Goal: Task Accomplishment & Management: Manage account settings

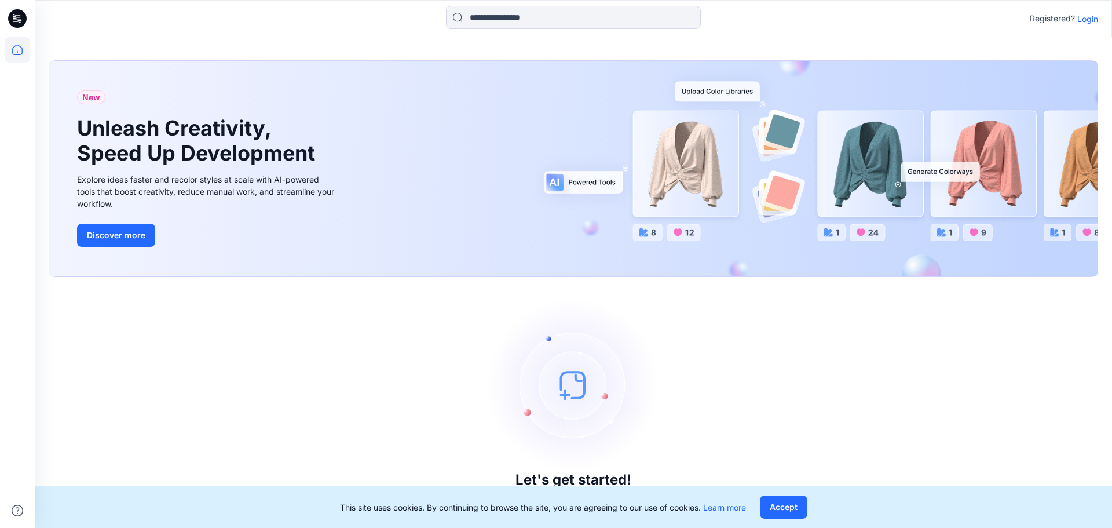
click at [1086, 25] on div "Registered? Login" at bounding box center [573, 18] width 1077 height 25
click at [1090, 21] on p "Login" at bounding box center [1088, 19] width 21 height 12
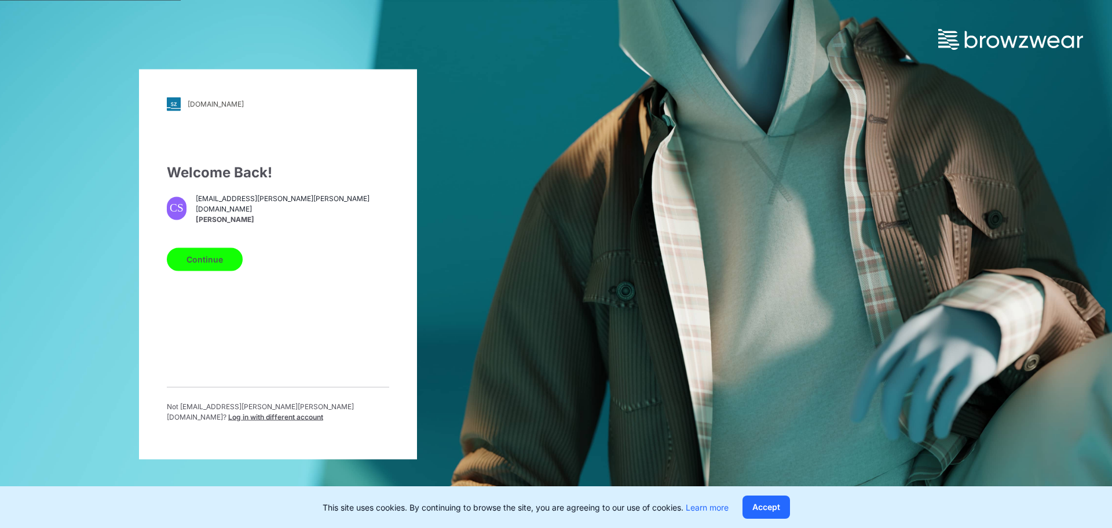
click at [229, 260] on button "Continue" at bounding box center [205, 258] width 76 height 23
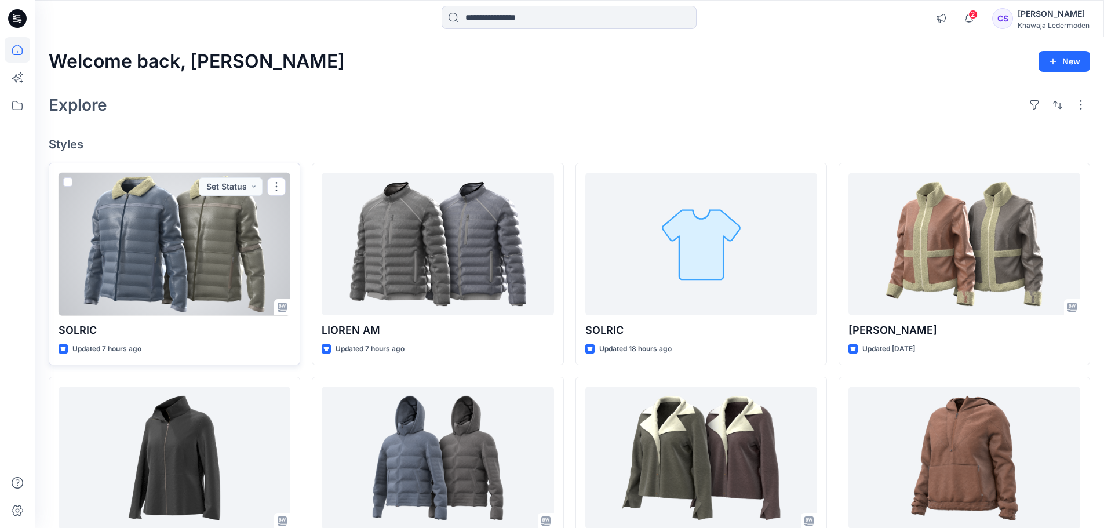
click at [210, 241] on div at bounding box center [175, 244] width 232 height 143
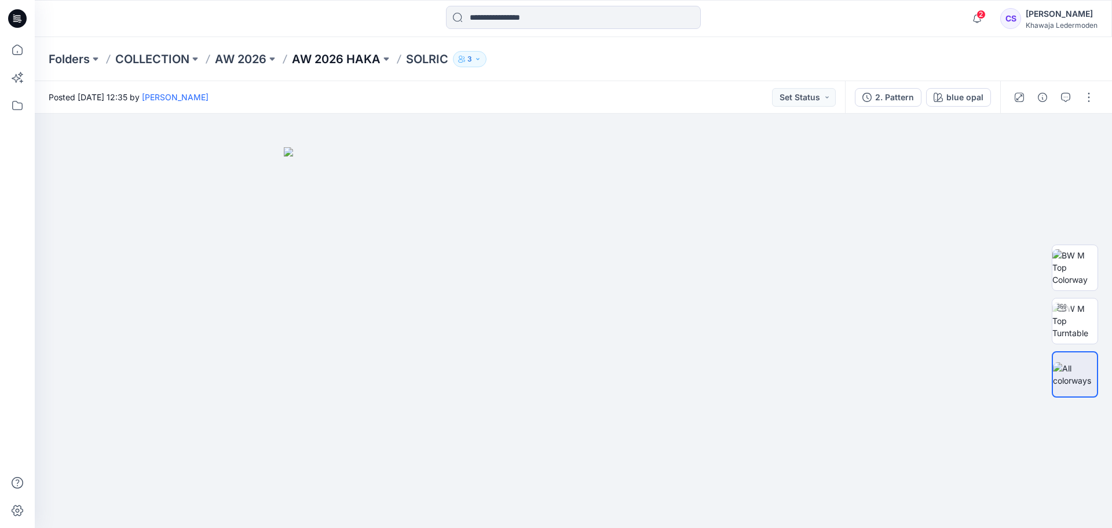
click at [363, 57] on p "AW 2026 HAKA" at bounding box center [336, 59] width 89 height 16
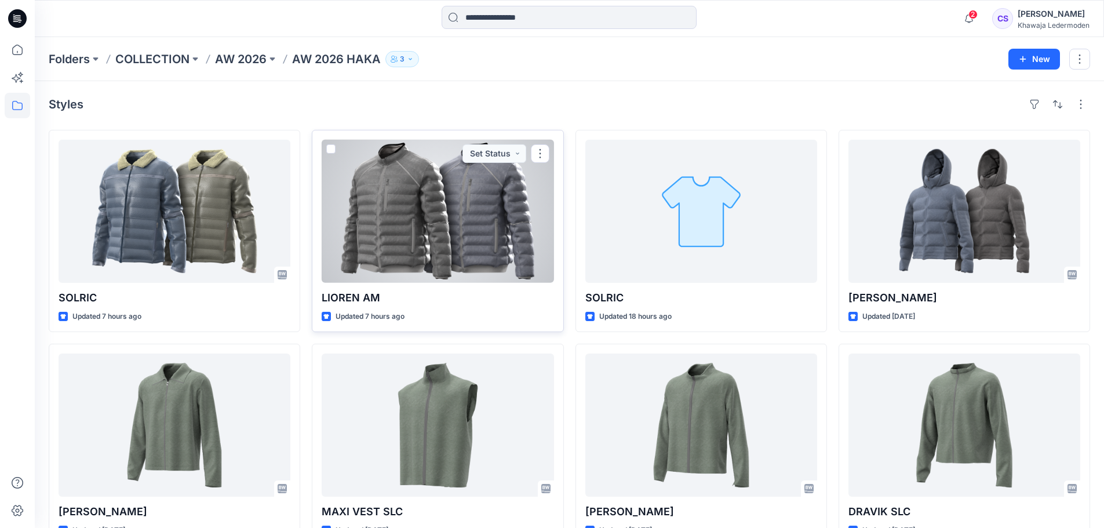
click at [441, 220] on div at bounding box center [438, 211] width 232 height 143
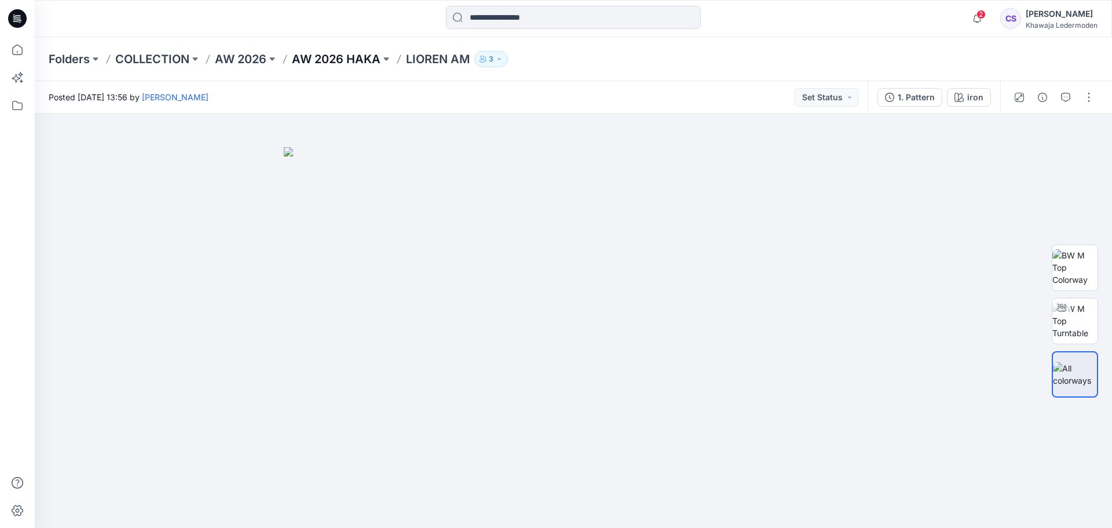
click at [365, 55] on p "AW 2026 HAKA" at bounding box center [336, 59] width 89 height 16
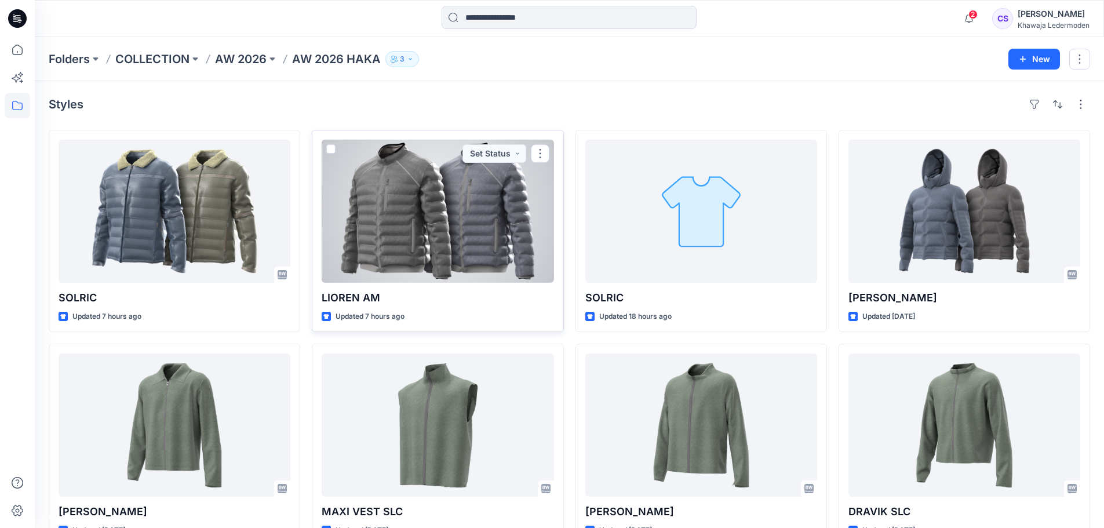
scroll to position [32, 0]
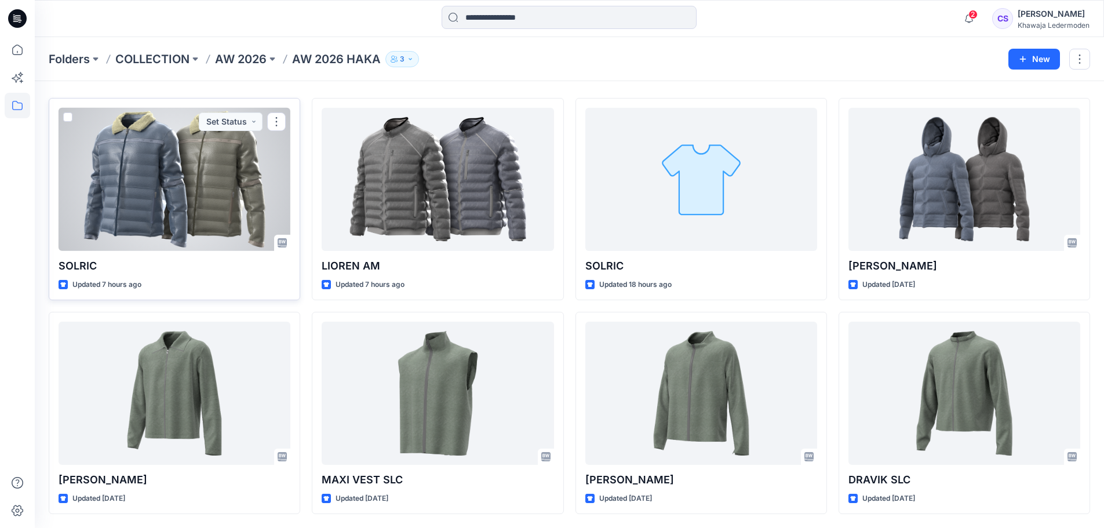
click at [176, 190] on div at bounding box center [175, 179] width 232 height 143
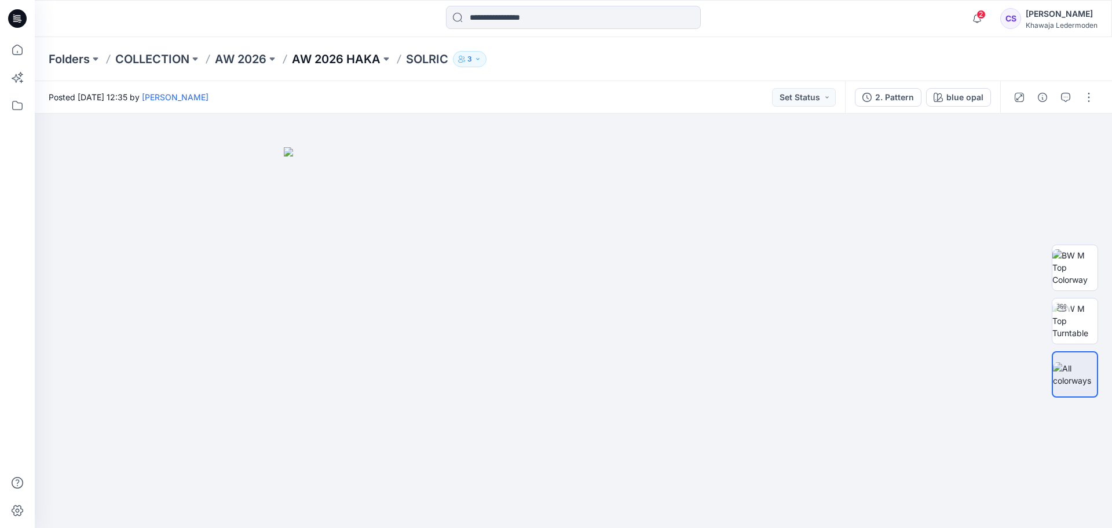
click at [357, 61] on p "AW 2026 HAKA" at bounding box center [336, 59] width 89 height 16
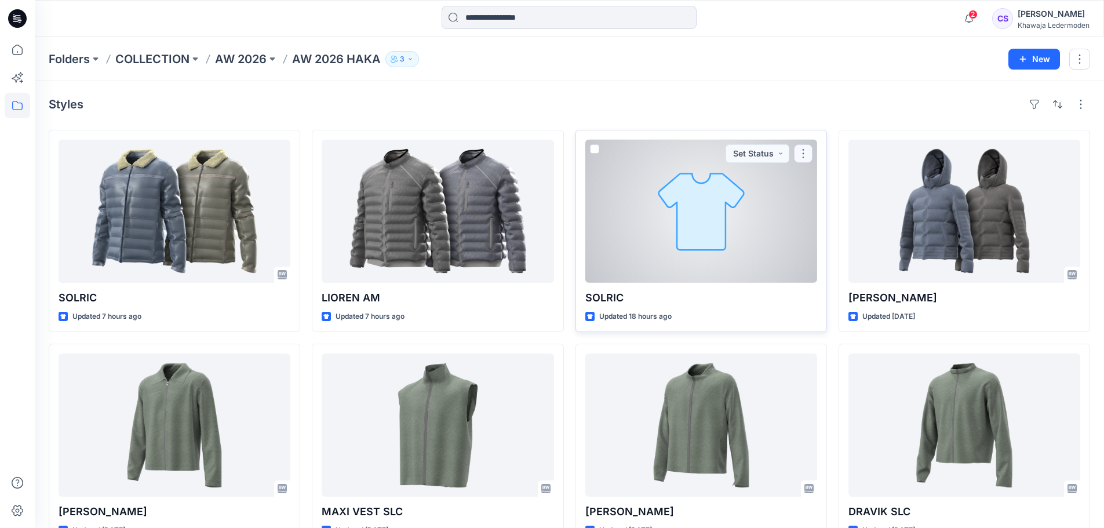
click at [802, 156] on button "button" at bounding box center [803, 153] width 19 height 19
click at [806, 151] on button "button" at bounding box center [803, 153] width 19 height 19
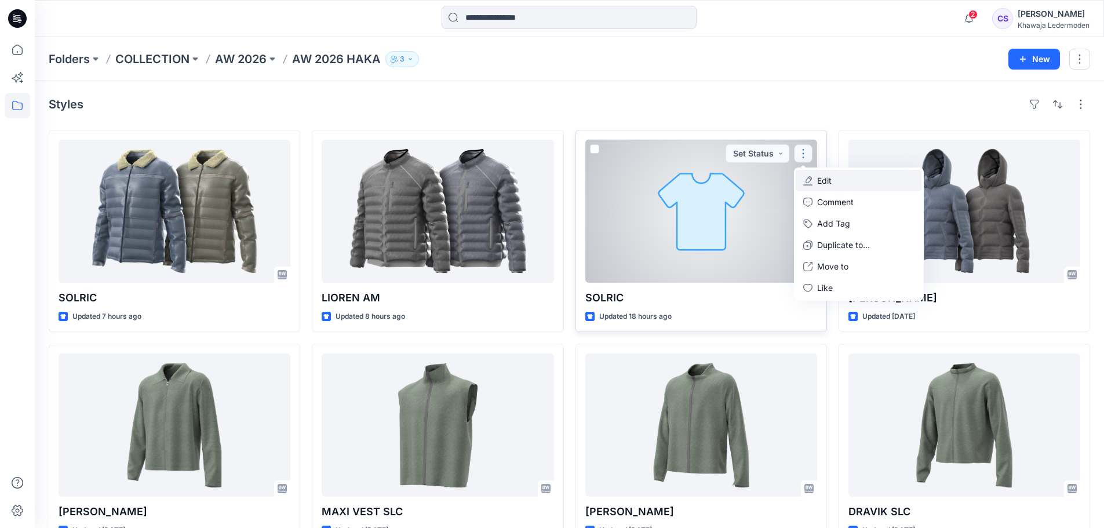
click at [834, 180] on button "Edit" at bounding box center [858, 180] width 125 height 21
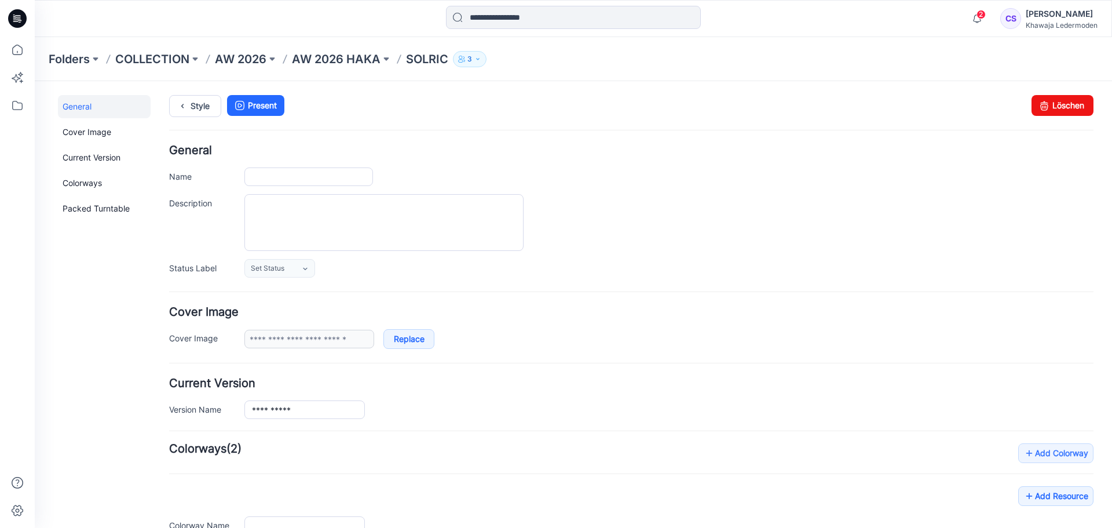
type input "******"
type input "*********"
type input "**********"
drag, startPoint x: 1066, startPoint y: 113, endPoint x: 611, endPoint y: 129, distance: 455.7
click at [1066, 113] on link "Löschen" at bounding box center [1063, 105] width 62 height 21
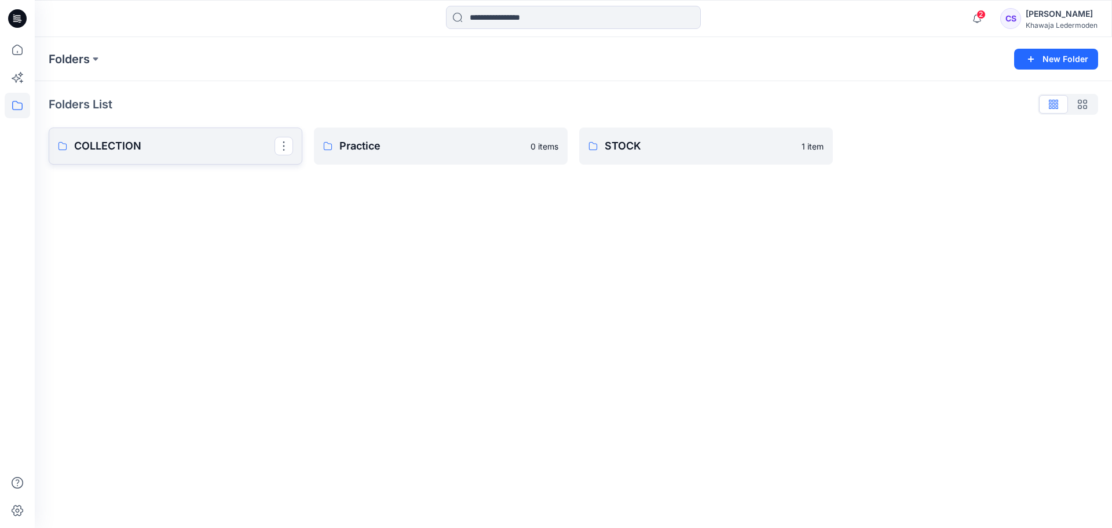
click at [207, 147] on p "COLLECTION" at bounding box center [174, 146] width 200 height 16
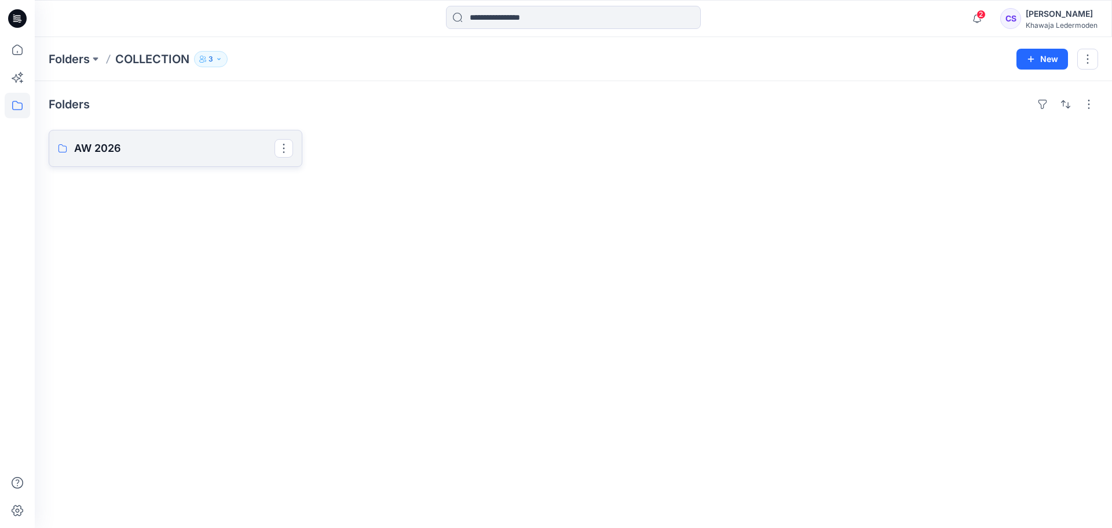
click at [207, 147] on p "AW 2026" at bounding box center [174, 148] width 200 height 16
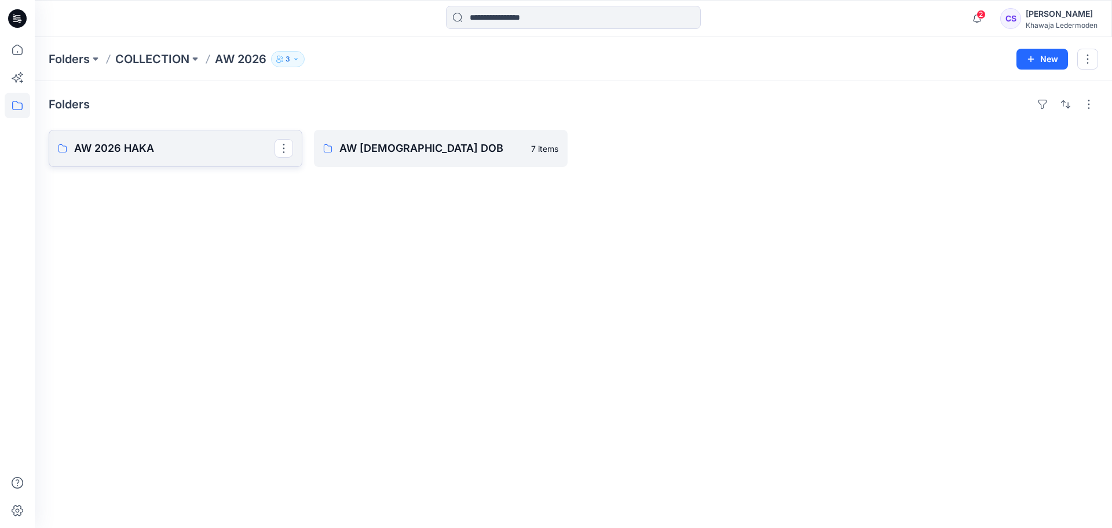
click at [233, 138] on link "AW 2026 HAKA" at bounding box center [176, 148] width 254 height 37
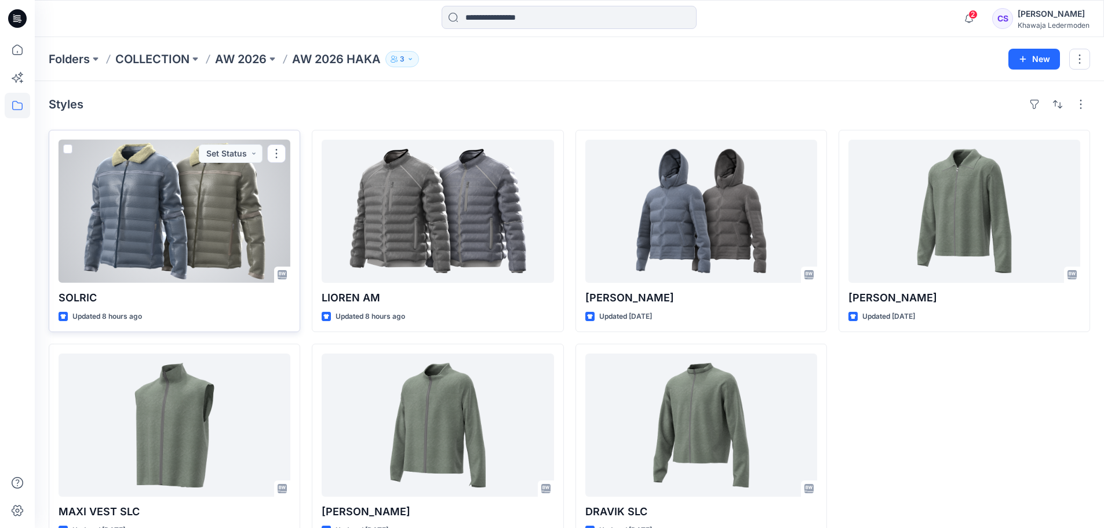
click at [129, 198] on div at bounding box center [175, 211] width 232 height 143
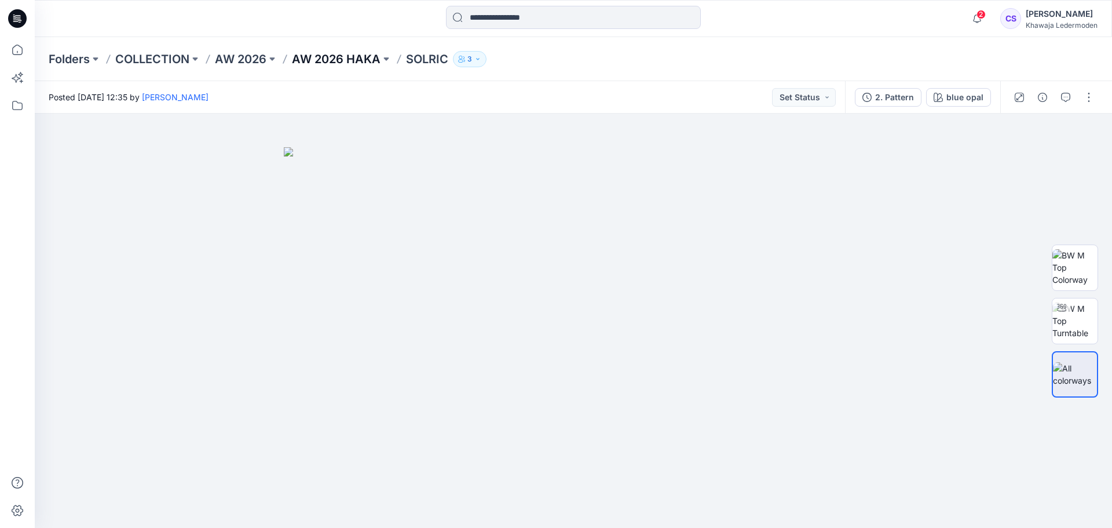
click at [342, 64] on p "AW 2026 HAKA" at bounding box center [336, 59] width 89 height 16
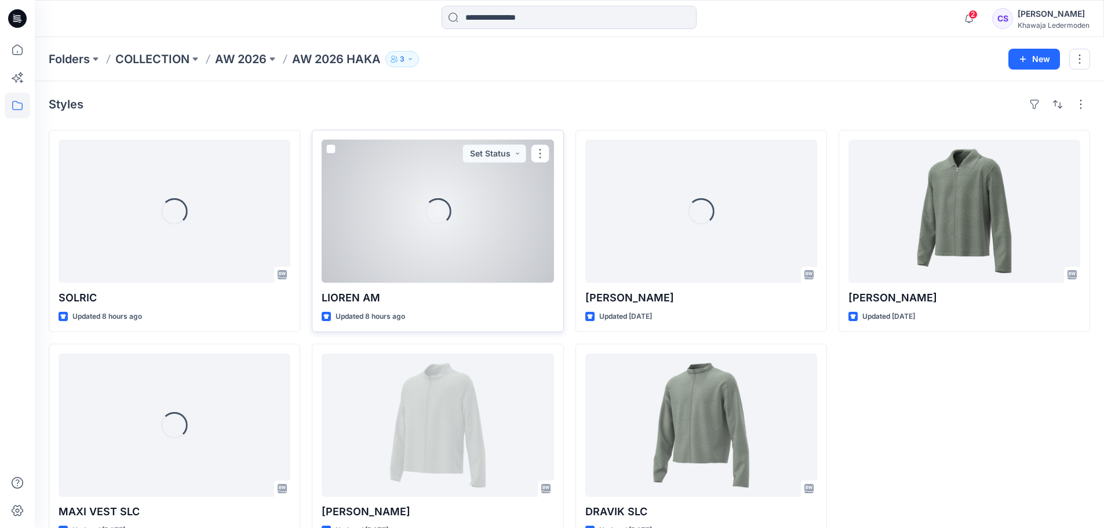
click at [416, 196] on div "Loading..." at bounding box center [438, 211] width 232 height 143
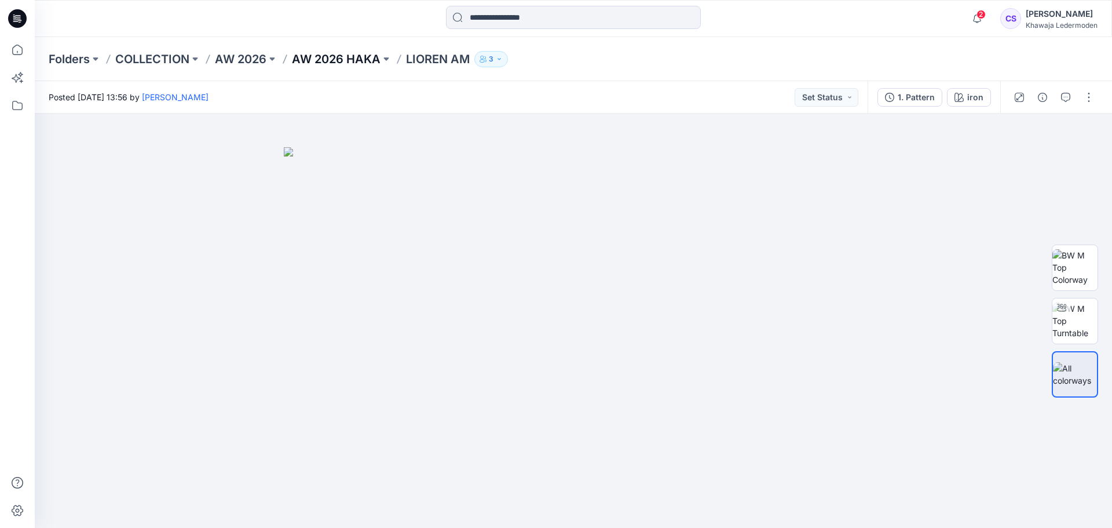
click at [357, 53] on p "AW 2026 HAKA" at bounding box center [336, 59] width 89 height 16
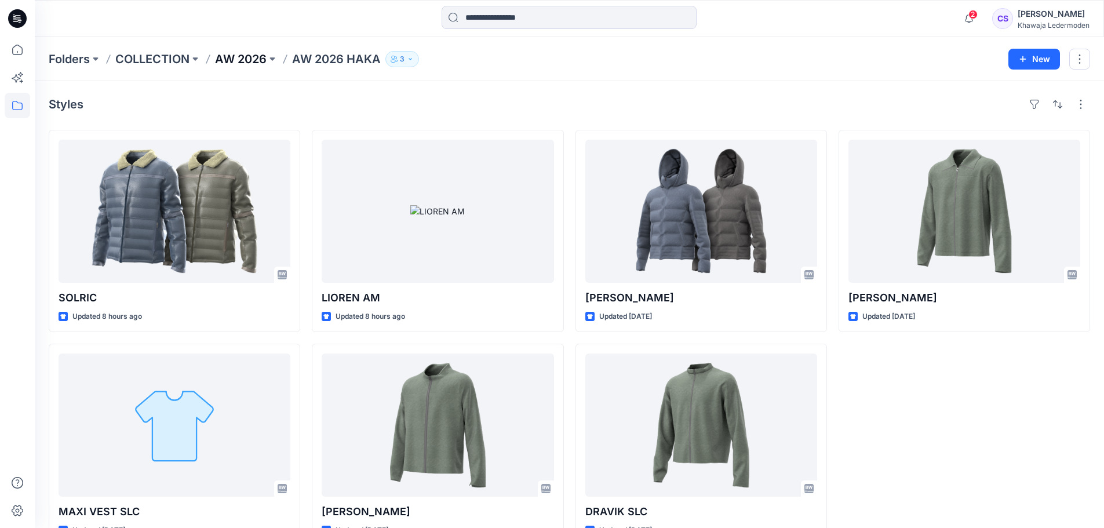
click at [240, 59] on p "AW 2026" at bounding box center [241, 59] width 52 height 16
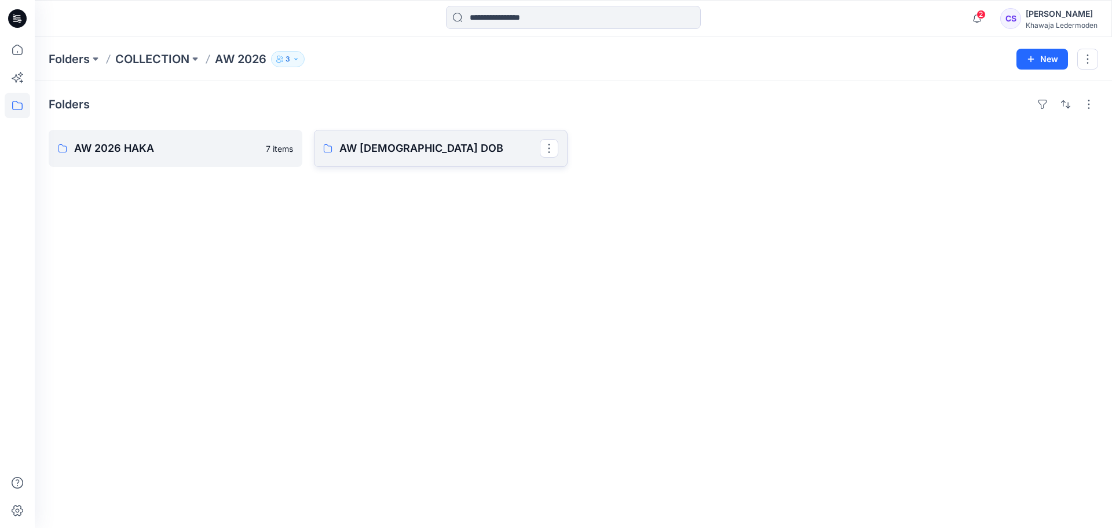
click at [441, 146] on p "AW 2026 DOB" at bounding box center [439, 148] width 200 height 16
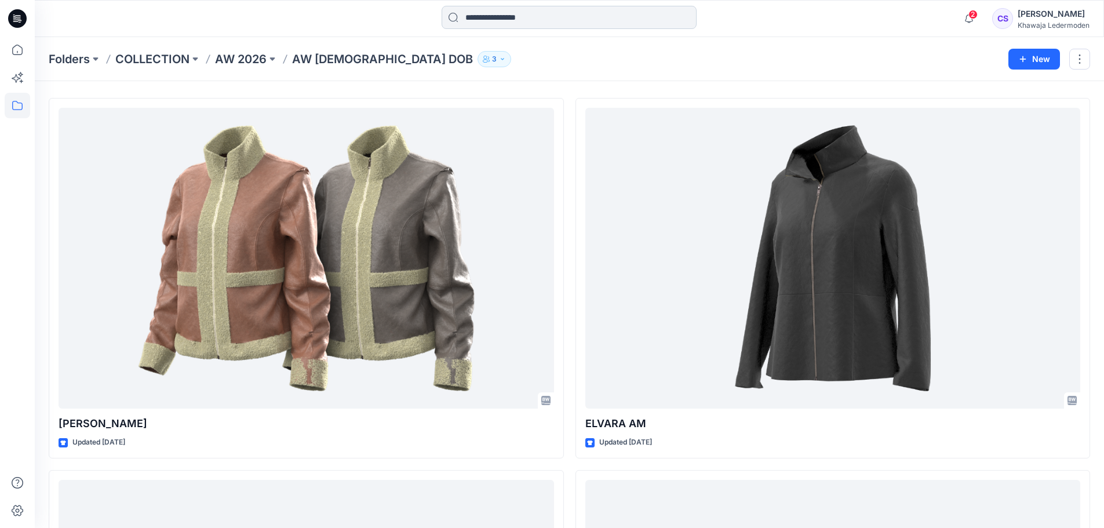
scroll to position [17, 0]
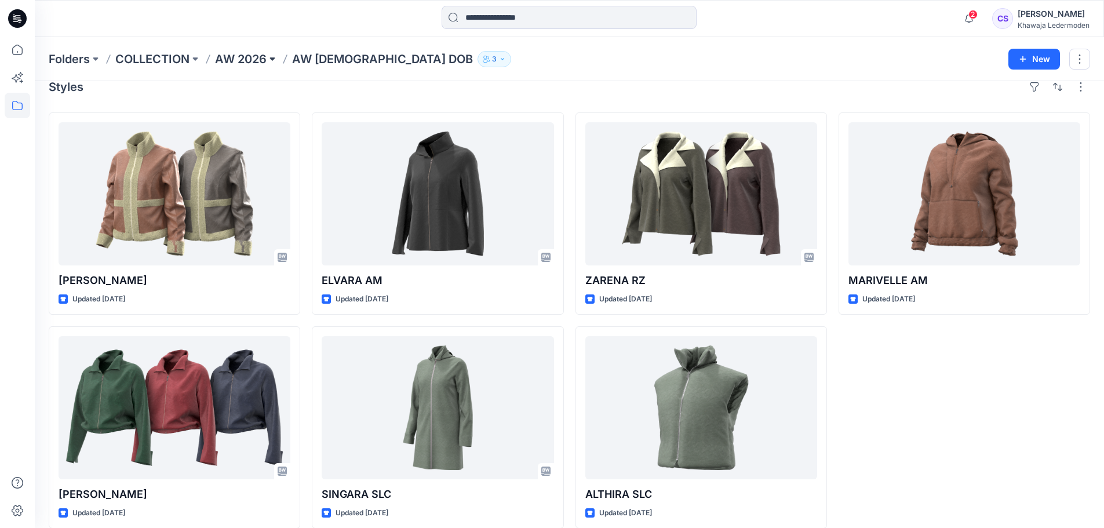
click at [275, 57] on button at bounding box center [272, 59] width 12 height 16
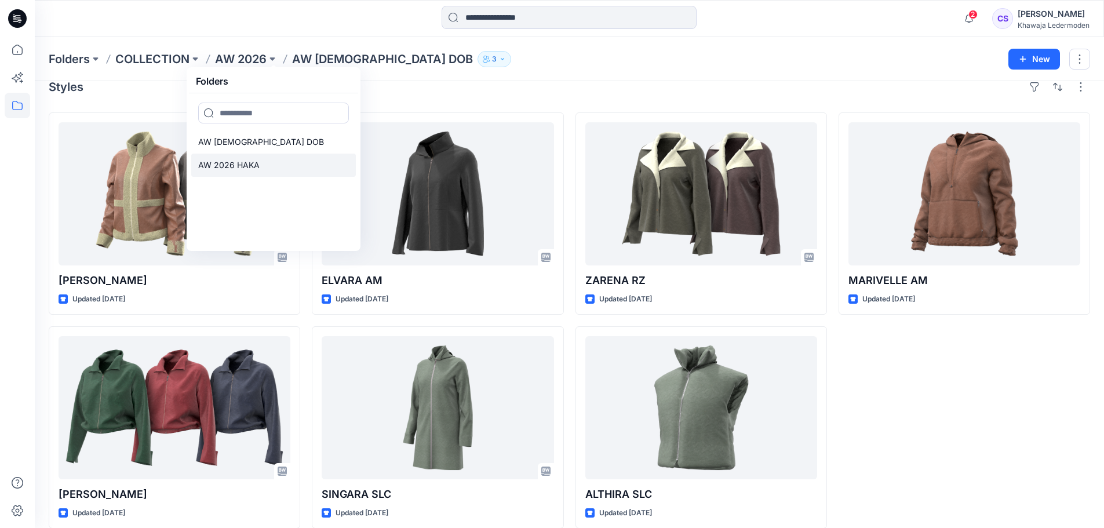
click at [258, 159] on p "AW 2026 HAKA" at bounding box center [228, 165] width 61 height 14
